Goal: Submit feedback/report problem

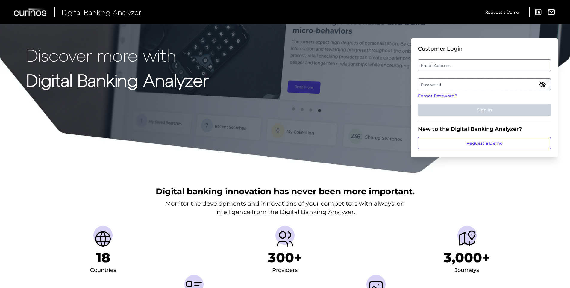
click at [429, 70] on label "Email Address" at bounding box center [485, 65] width 132 height 11
click at [429, 70] on input "email" at bounding box center [484, 65] width 133 height 12
type input "[PERSON_NAME][EMAIL_ADDRESS][PERSON_NAME][DOMAIN_NAME]"
click at [430, 78] on fieldset "Customer Login Email Address [PERSON_NAME][EMAIL_ADDRESS][PERSON_NAME][DOMAIN_N…" at bounding box center [484, 83] width 133 height 75
click at [431, 83] on label "Password" at bounding box center [485, 84] width 132 height 11
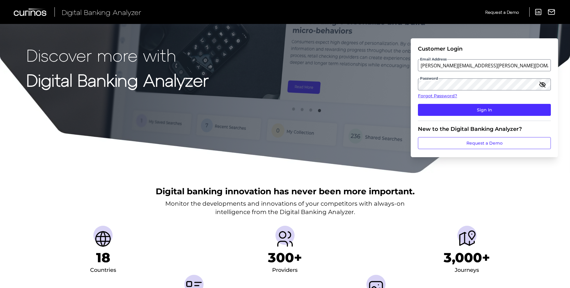
click at [545, 83] on icon "button" at bounding box center [543, 84] width 6 height 4
click at [489, 108] on button "Sign In" at bounding box center [484, 110] width 133 height 12
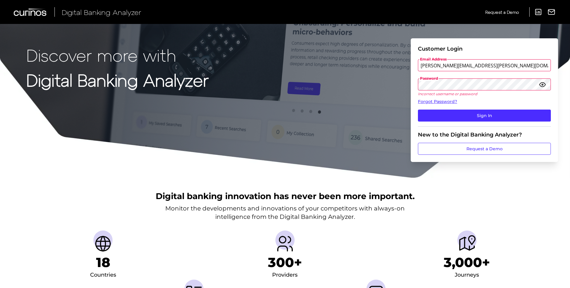
click at [394, 89] on div "Discover more with Digital Banking Analyzer Customer Login Email Address [PERSO…" at bounding box center [285, 89] width 570 height 179
click at [452, 109] on fieldset "Customer Login Email Address [PERSON_NAME][EMAIL_ADDRESS][PERSON_NAME][DOMAIN_N…" at bounding box center [484, 86] width 133 height 81
click at [451, 114] on button "Sign In" at bounding box center [484, 116] width 133 height 12
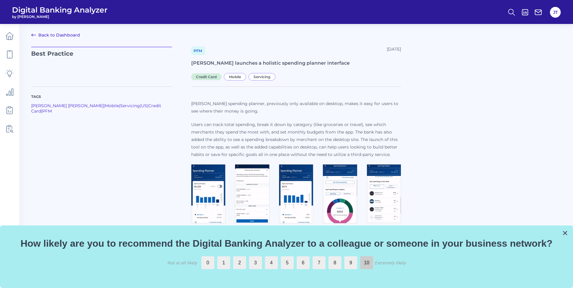
click at [364, 265] on label "10" at bounding box center [366, 262] width 13 height 13
click at [360, 256] on input "10" at bounding box center [360, 256] width 0 height 0
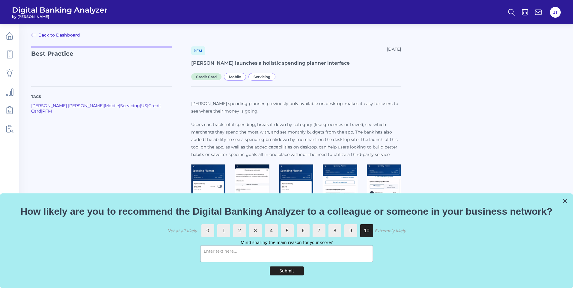
click at [321, 255] on textarea at bounding box center [286, 254] width 172 height 16
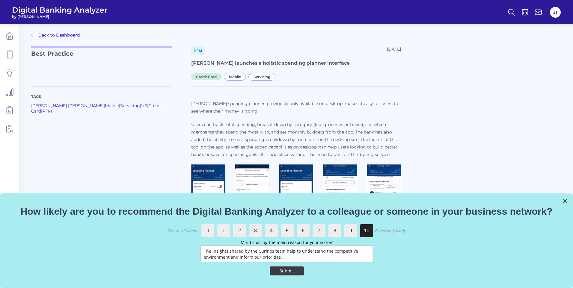
type textarea "The insights shared by the Curinos team help to understand the competitive envi…"
click at [292, 272] on button "Submit" at bounding box center [287, 271] width 34 height 9
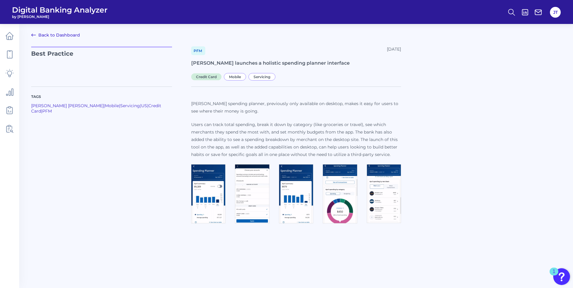
click at [33, 37] on icon at bounding box center [33, 34] width 7 height 7
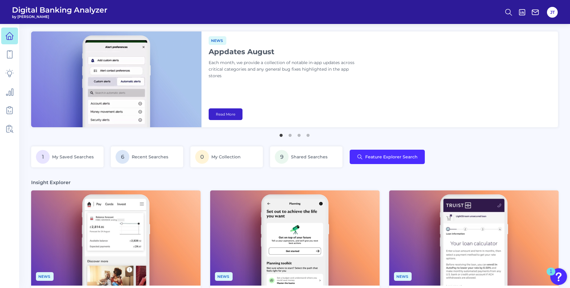
click at [229, 114] on link "Read More" at bounding box center [226, 114] width 34 height 12
